Goal: Use online tool/utility: Utilize a website feature to perform a specific function

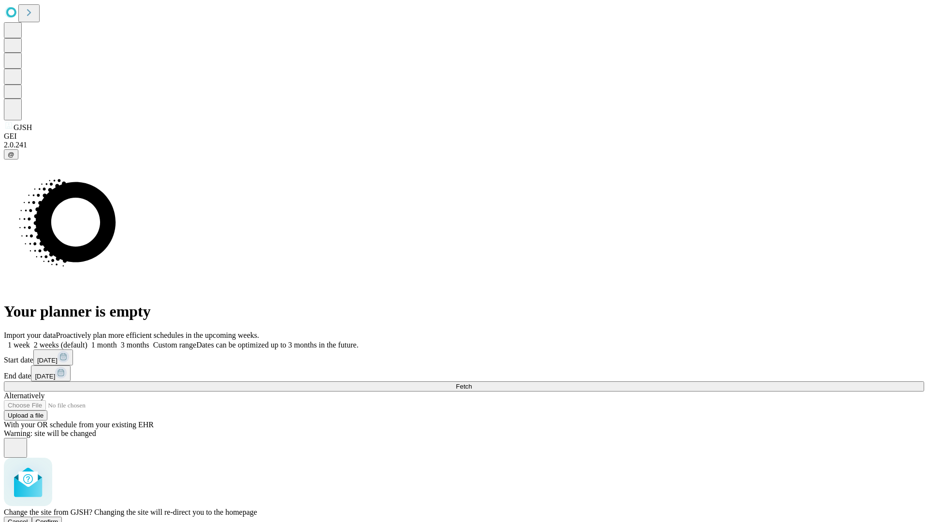
click at [59, 518] on span "Confirm" at bounding box center [47, 521] width 23 height 7
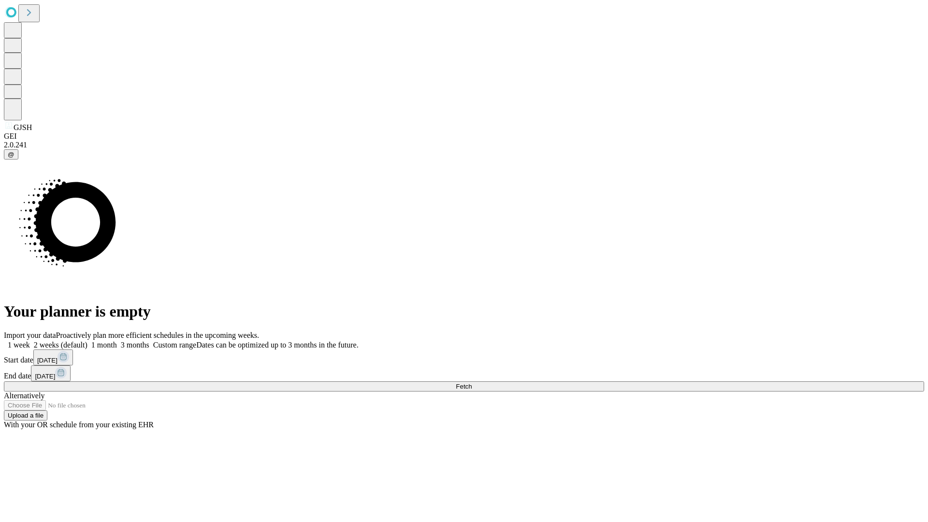
click at [88, 341] on label "2 weeks (default)" at bounding box center [59, 345] width 58 height 8
click at [472, 383] on span "Fetch" at bounding box center [464, 386] width 16 height 7
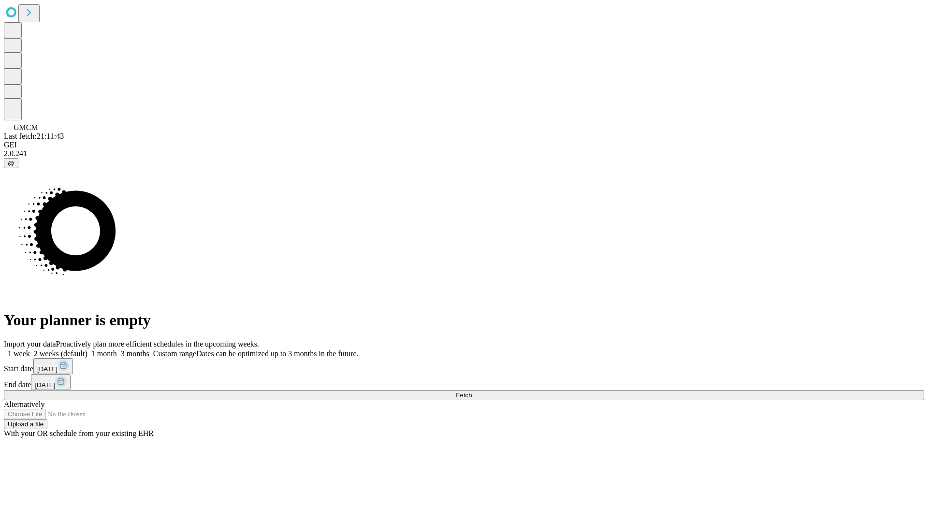
click at [88, 350] on label "2 weeks (default)" at bounding box center [59, 354] width 58 height 8
click at [472, 392] on span "Fetch" at bounding box center [464, 395] width 16 height 7
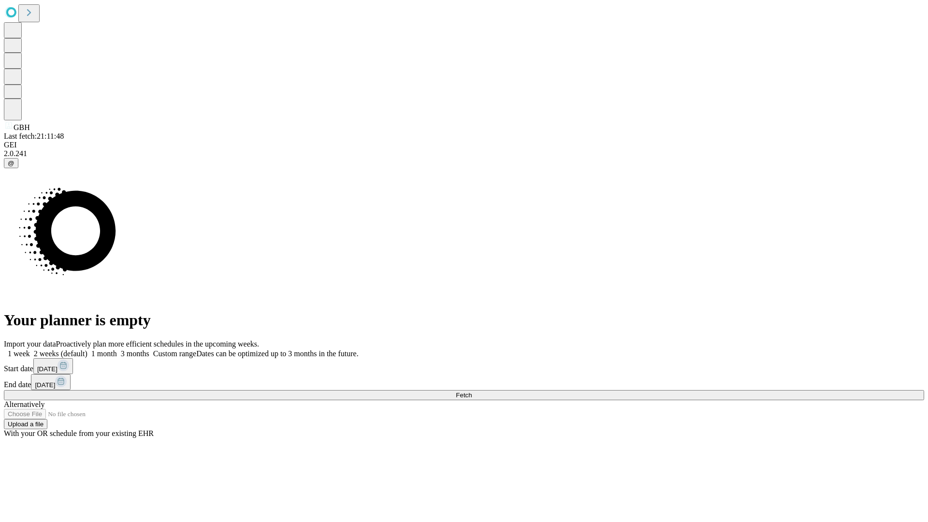
click at [88, 350] on label "2 weeks (default)" at bounding box center [59, 354] width 58 height 8
click at [472, 392] on span "Fetch" at bounding box center [464, 395] width 16 height 7
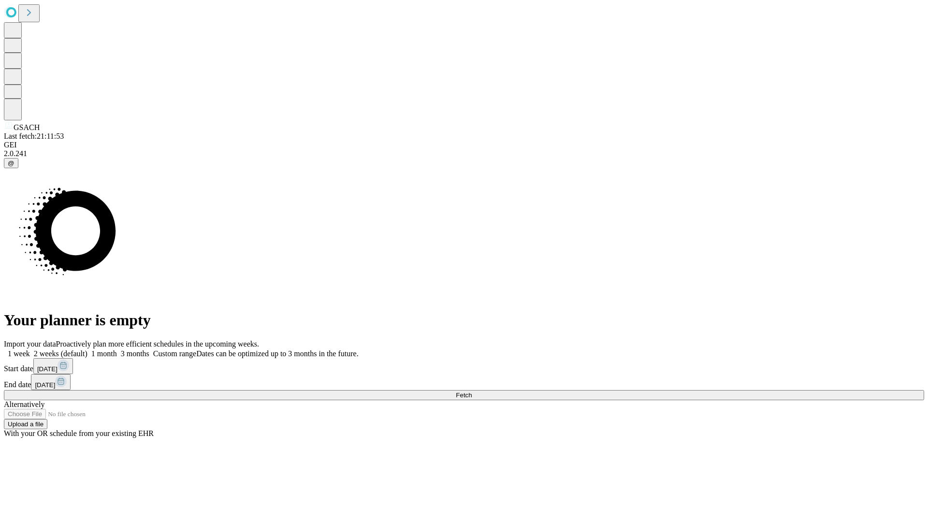
click at [88, 350] on label "2 weeks (default)" at bounding box center [59, 354] width 58 height 8
click at [472, 392] on span "Fetch" at bounding box center [464, 395] width 16 height 7
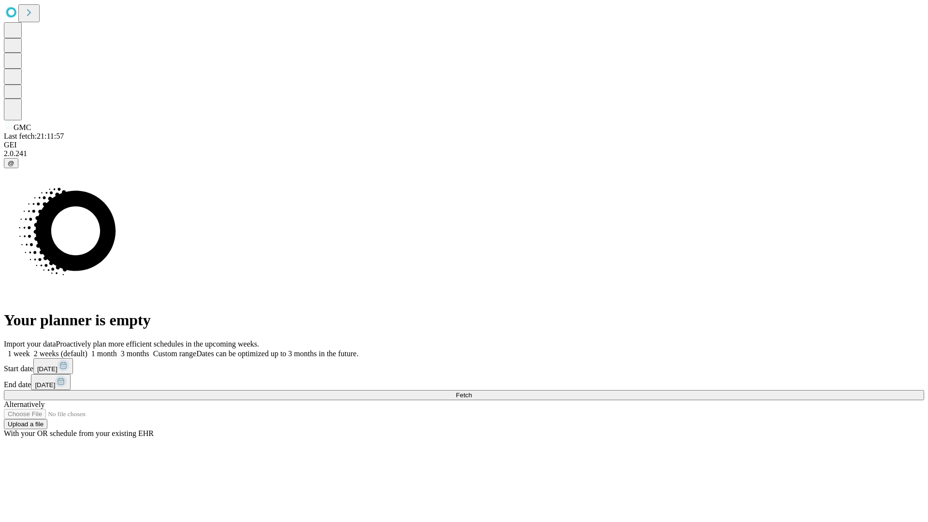
click at [88, 350] on label "2 weeks (default)" at bounding box center [59, 354] width 58 height 8
click at [472, 392] on span "Fetch" at bounding box center [464, 395] width 16 height 7
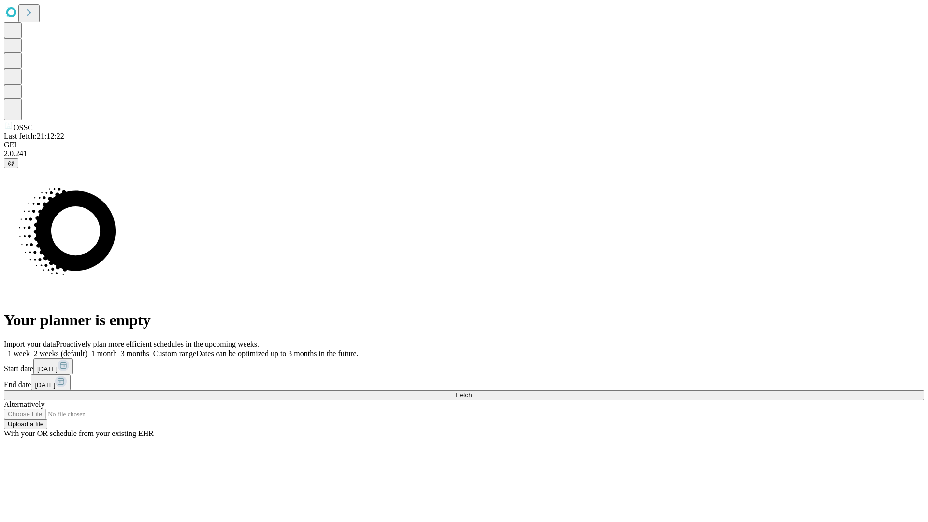
click at [88, 350] on label "2 weeks (default)" at bounding box center [59, 354] width 58 height 8
click at [472, 392] on span "Fetch" at bounding box center [464, 395] width 16 height 7
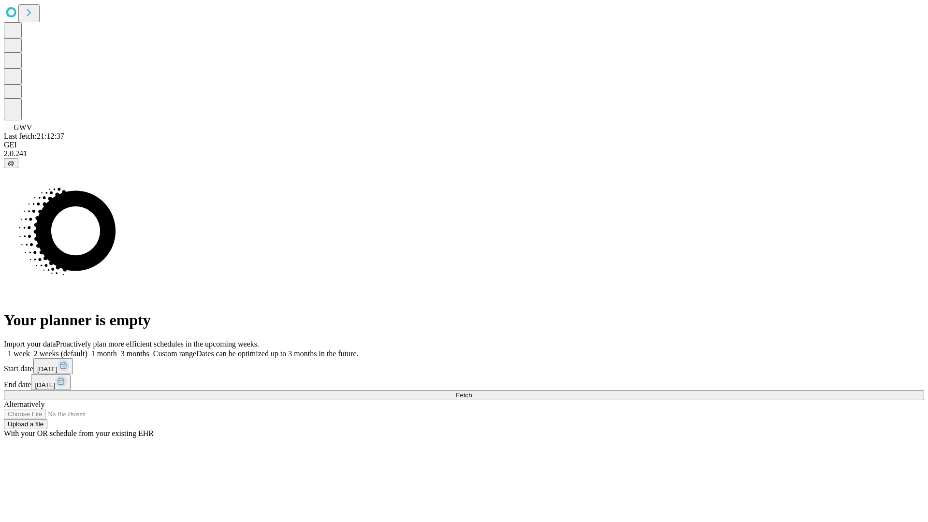
click at [88, 350] on label "2 weeks (default)" at bounding box center [59, 354] width 58 height 8
click at [472, 392] on span "Fetch" at bounding box center [464, 395] width 16 height 7
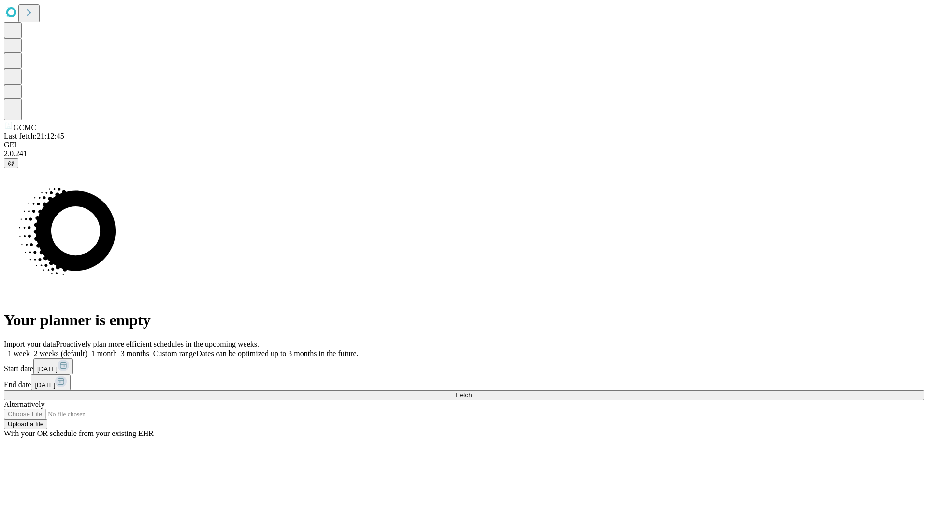
click at [88, 350] on label "2 weeks (default)" at bounding box center [59, 354] width 58 height 8
click at [472, 392] on span "Fetch" at bounding box center [464, 395] width 16 height 7
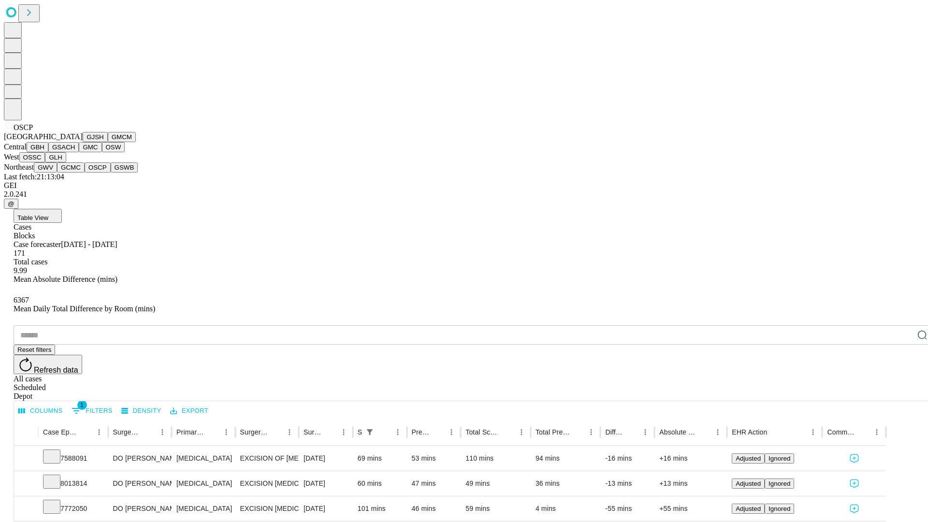
click at [111, 173] on button "GSWB" at bounding box center [125, 167] width 28 height 10
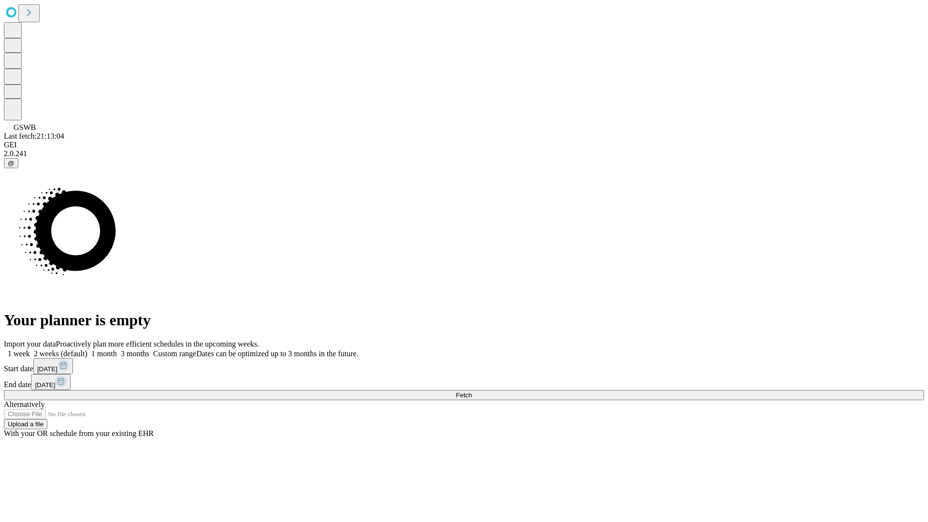
click at [88, 350] on label "2 weeks (default)" at bounding box center [59, 354] width 58 height 8
click at [472, 392] on span "Fetch" at bounding box center [464, 395] width 16 height 7
